Goal: Task Accomplishment & Management: Manage account settings

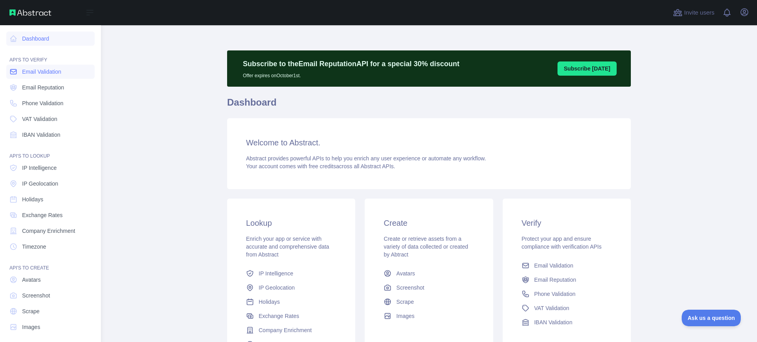
click at [37, 75] on span "Email Validation" at bounding box center [41, 72] width 39 height 8
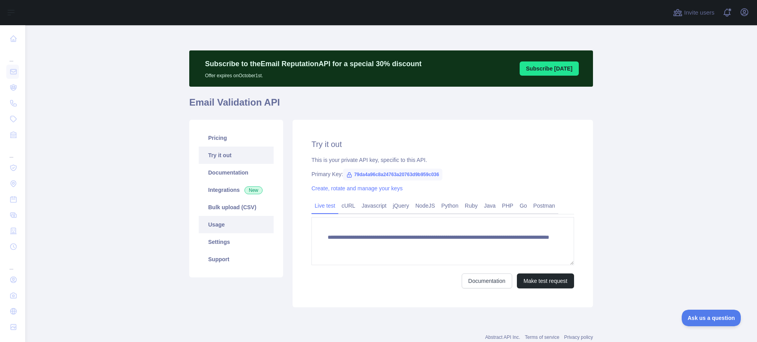
click at [209, 224] on link "Usage" at bounding box center [236, 224] width 75 height 17
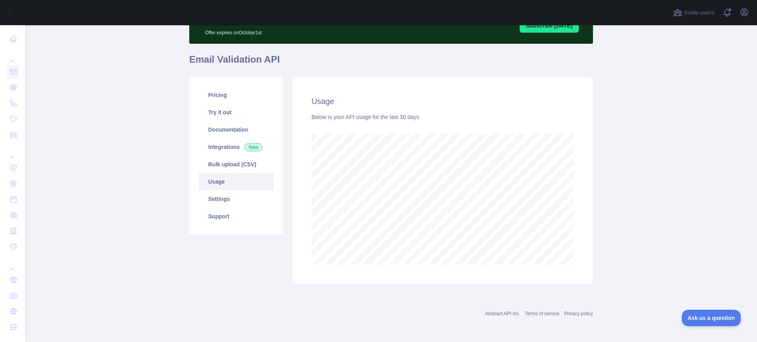
scroll to position [38, 0]
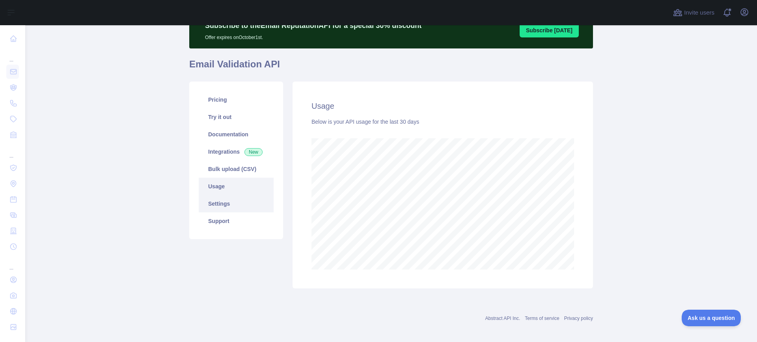
click at [215, 201] on link "Settings" at bounding box center [236, 203] width 75 height 17
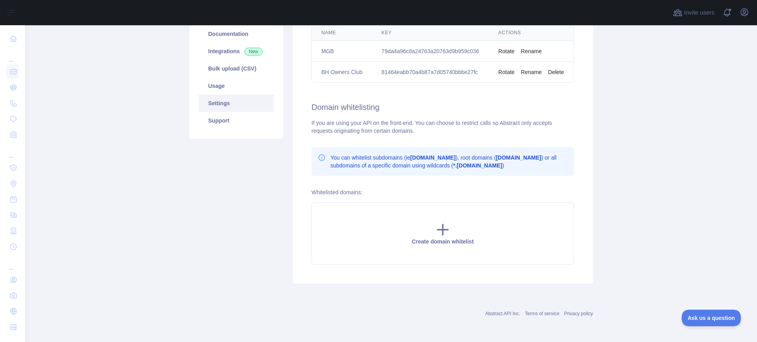
scroll to position [13, 0]
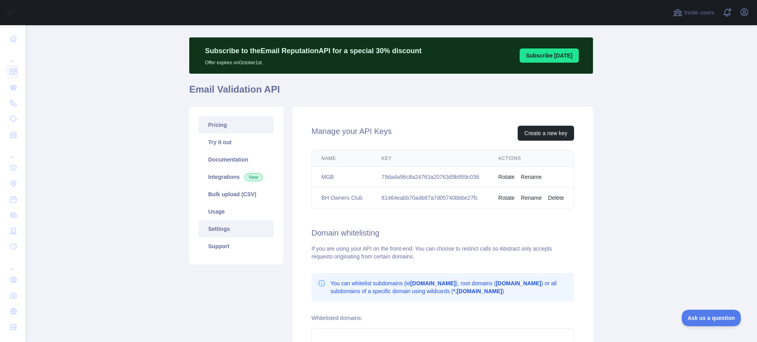
click at [209, 129] on link "Pricing" at bounding box center [236, 124] width 75 height 17
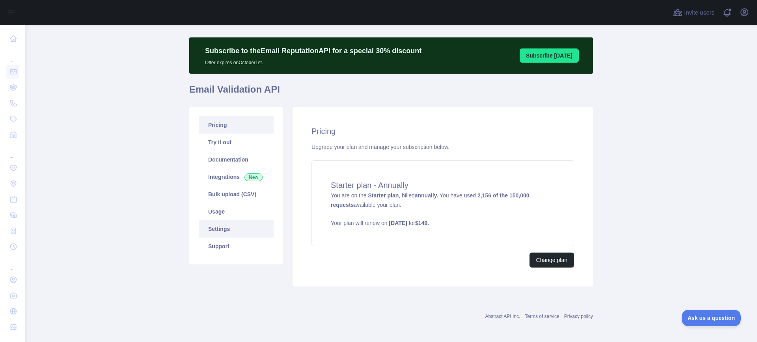
click at [217, 225] on link "Settings" at bounding box center [236, 228] width 75 height 17
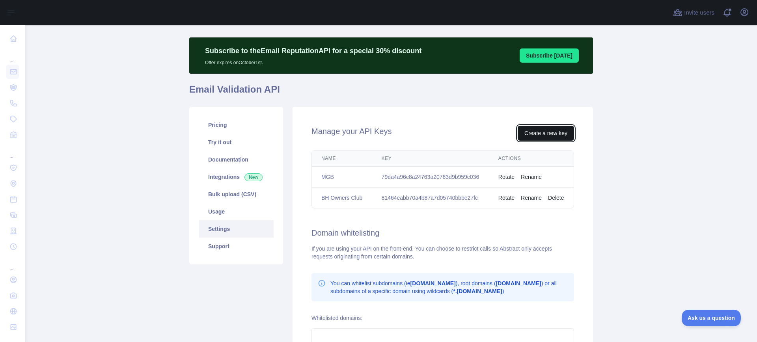
click at [535, 131] on button "Create a new key" at bounding box center [546, 133] width 56 height 15
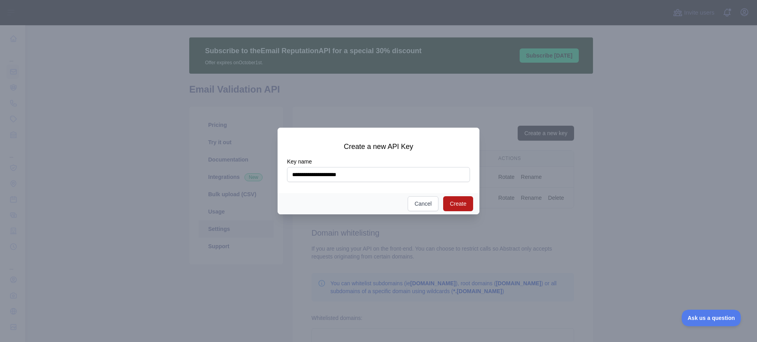
type input "**********"
click at [457, 202] on button "Create" at bounding box center [458, 203] width 30 height 15
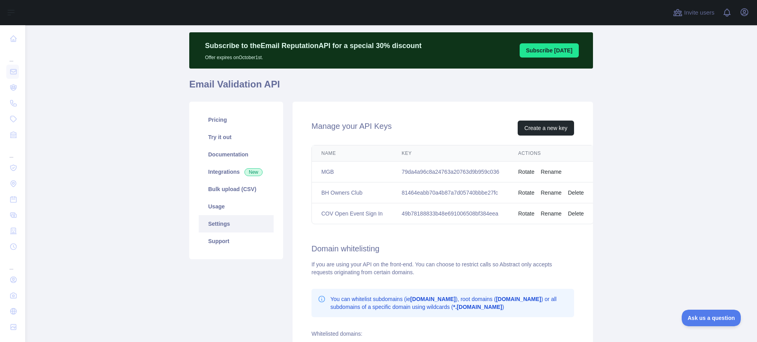
scroll to position [28, 0]
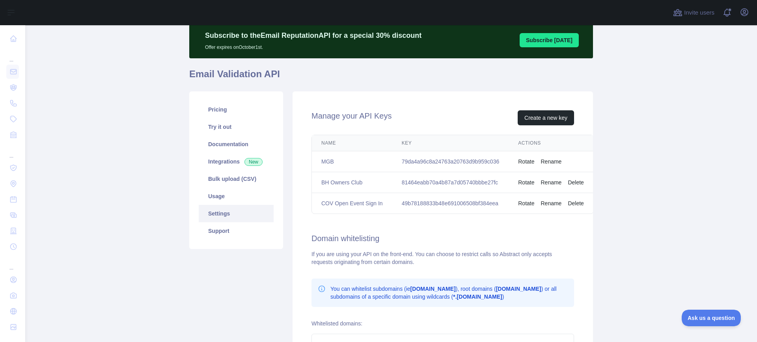
click at [431, 204] on td "49b78188833b48e691006508bf384eea" at bounding box center [450, 203] width 117 height 21
click at [216, 166] on link "Integrations New" at bounding box center [236, 161] width 75 height 17
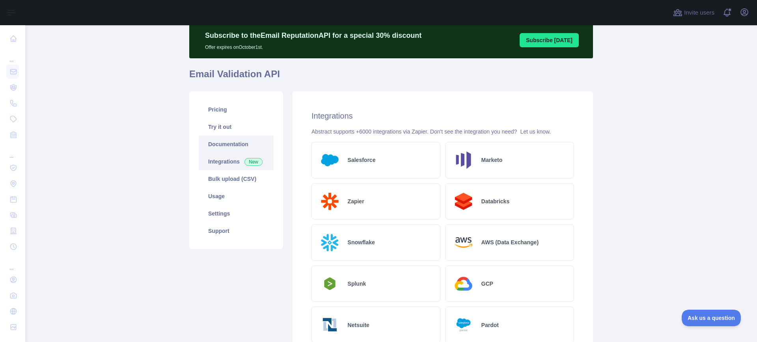
click at [216, 142] on link "Documentation" at bounding box center [236, 144] width 75 height 17
click at [214, 204] on link "Usage" at bounding box center [236, 196] width 75 height 17
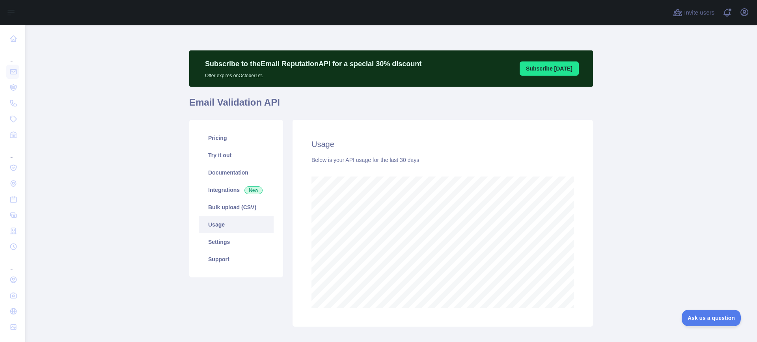
scroll to position [317, 726]
click at [215, 236] on link "Settings" at bounding box center [236, 241] width 75 height 17
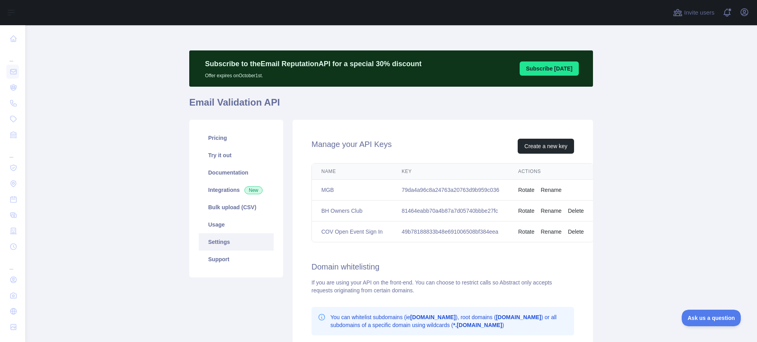
click at [471, 232] on td "49b78188833b48e691006508bf384eea" at bounding box center [450, 232] width 117 height 21
copy td "49b78188833b48e691006508bf384eea"
